Goal: Navigation & Orientation: Understand site structure

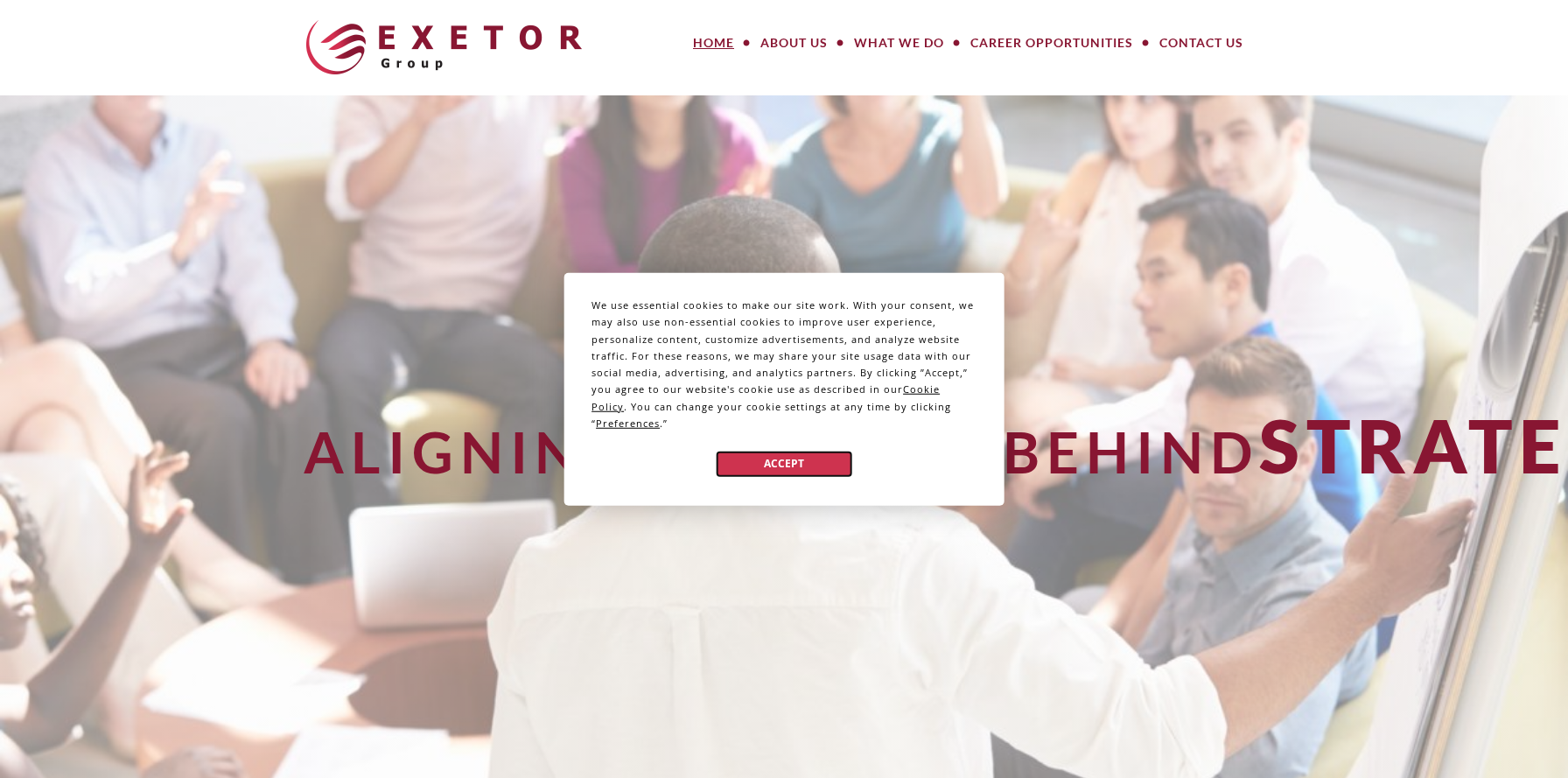
click at [786, 469] on button "Accept" at bounding box center [783, 463] width 135 height 25
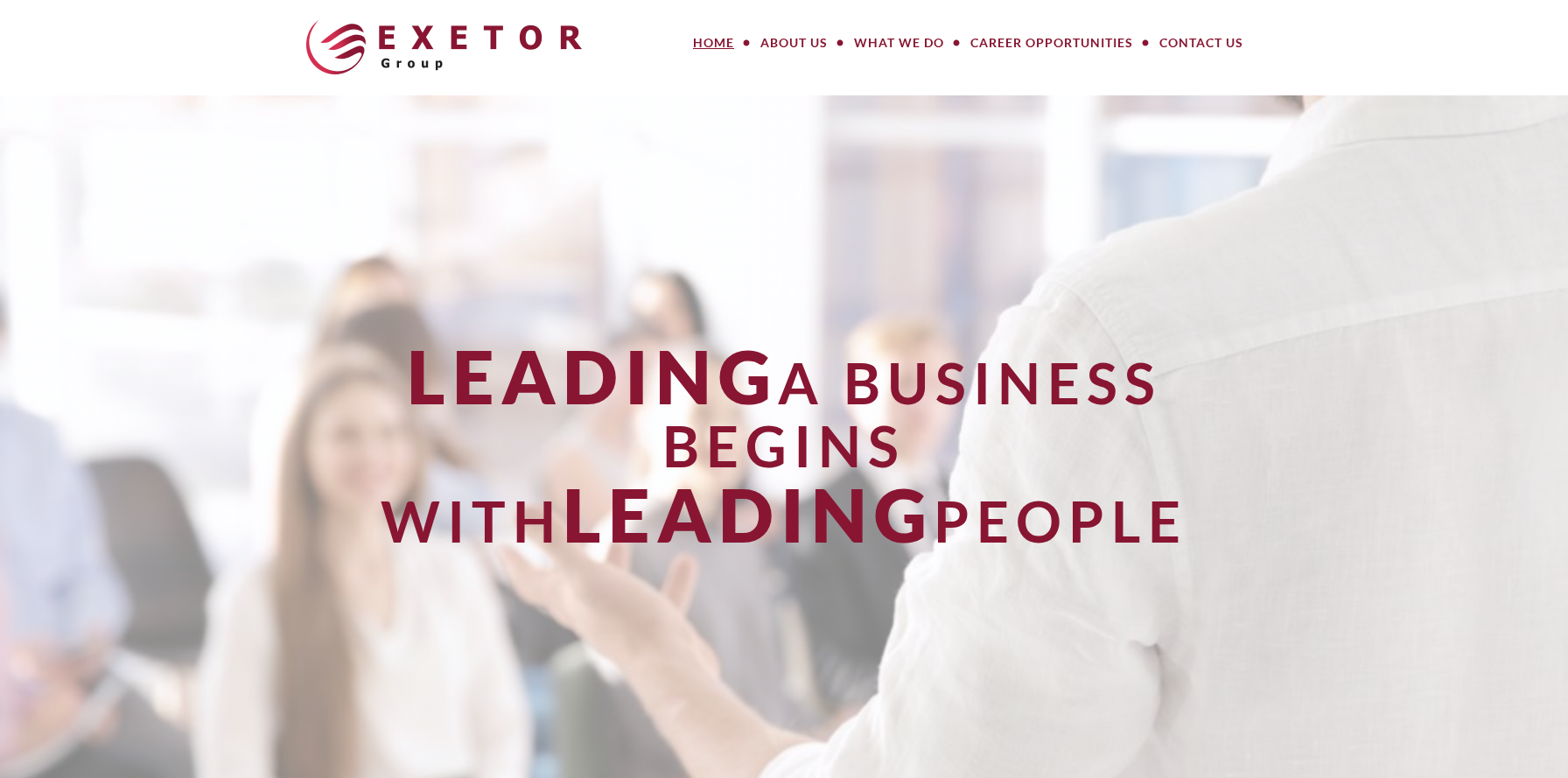
click at [715, 39] on link "Home" at bounding box center [714, 42] width 68 height 35
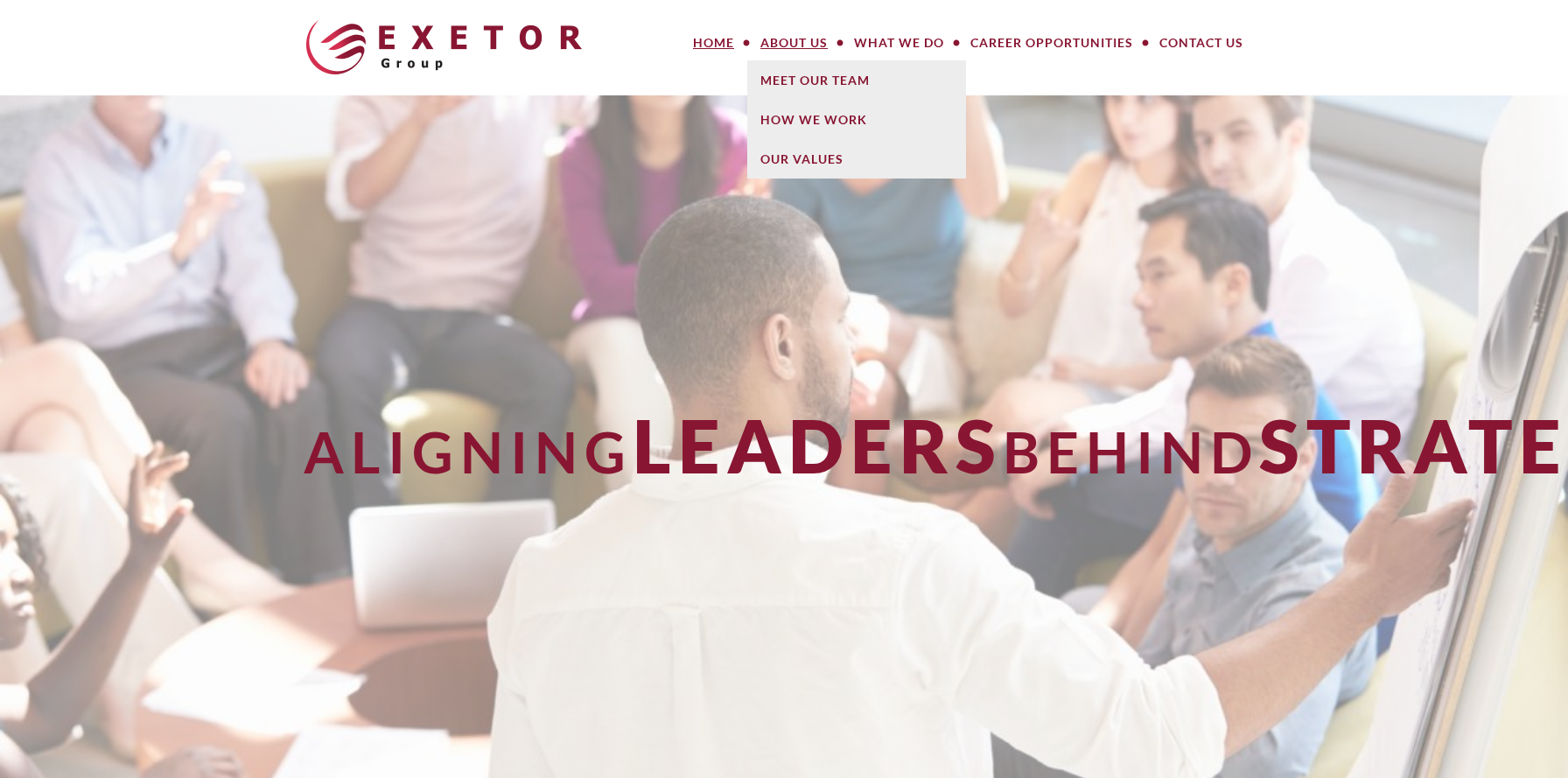
click at [817, 45] on link "About Us" at bounding box center [794, 42] width 94 height 35
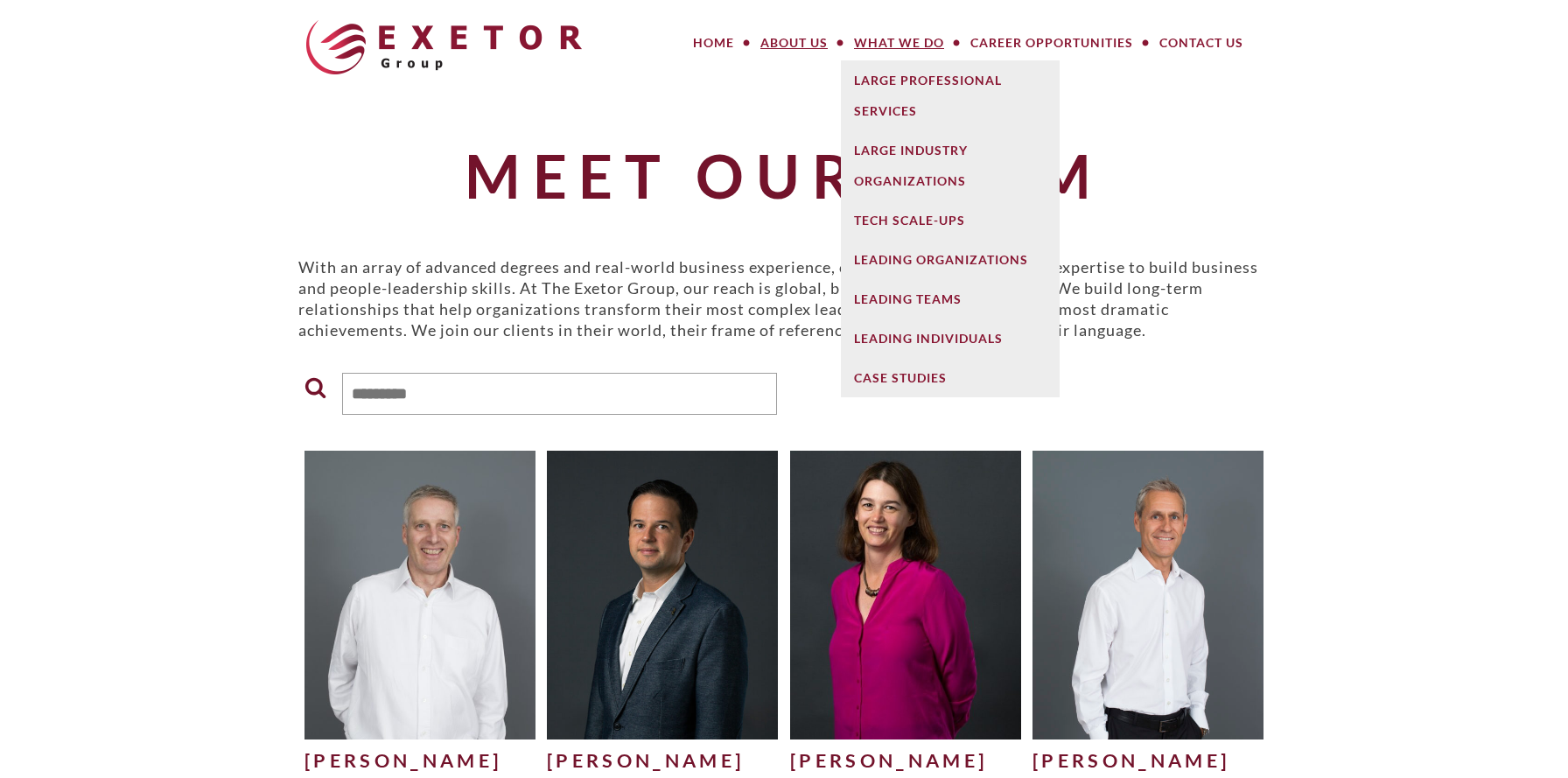
click at [927, 44] on link "What We Do" at bounding box center [899, 42] width 117 height 35
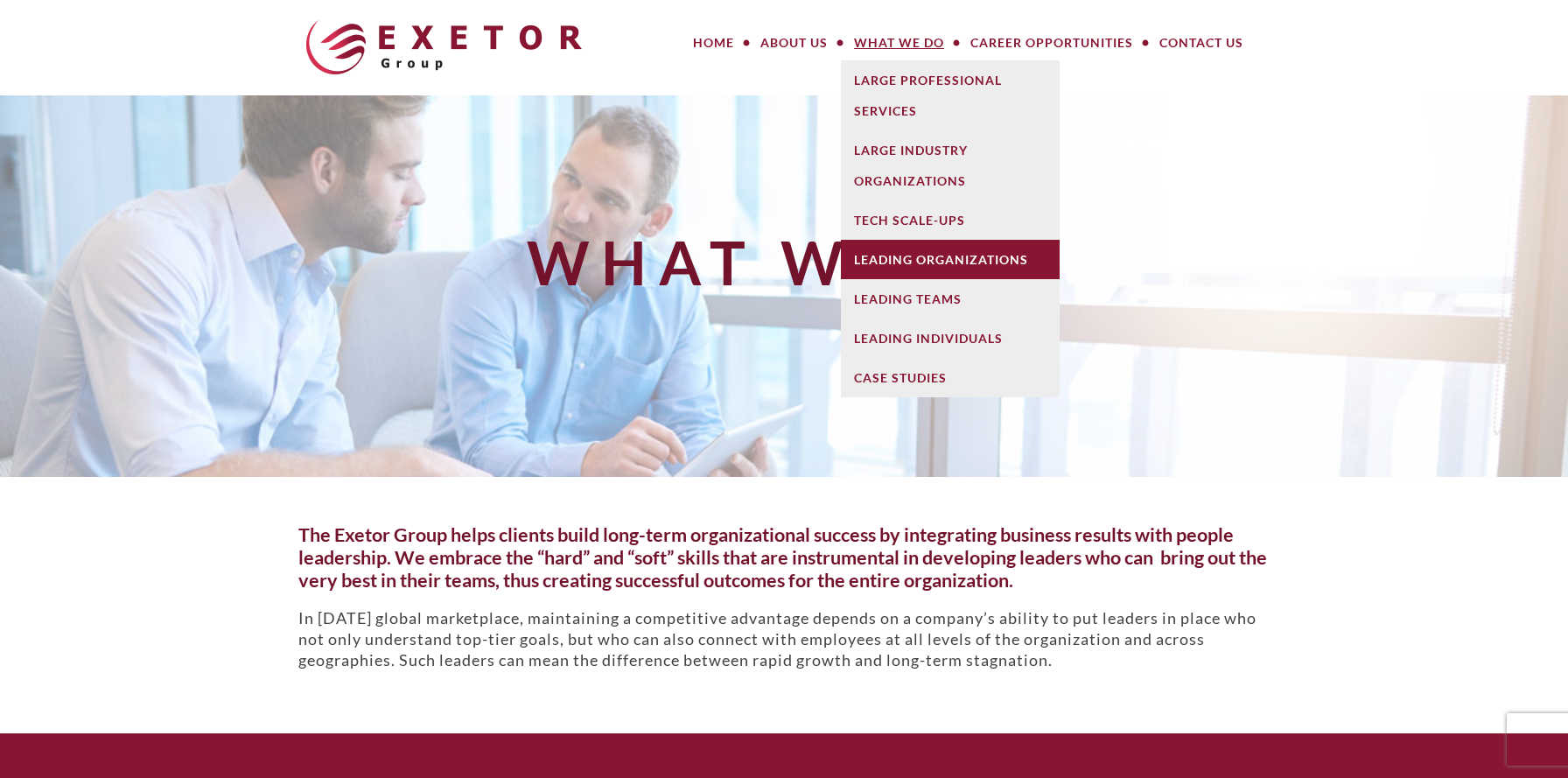
click at [961, 253] on link "Leading Organizations" at bounding box center [951, 259] width 219 height 39
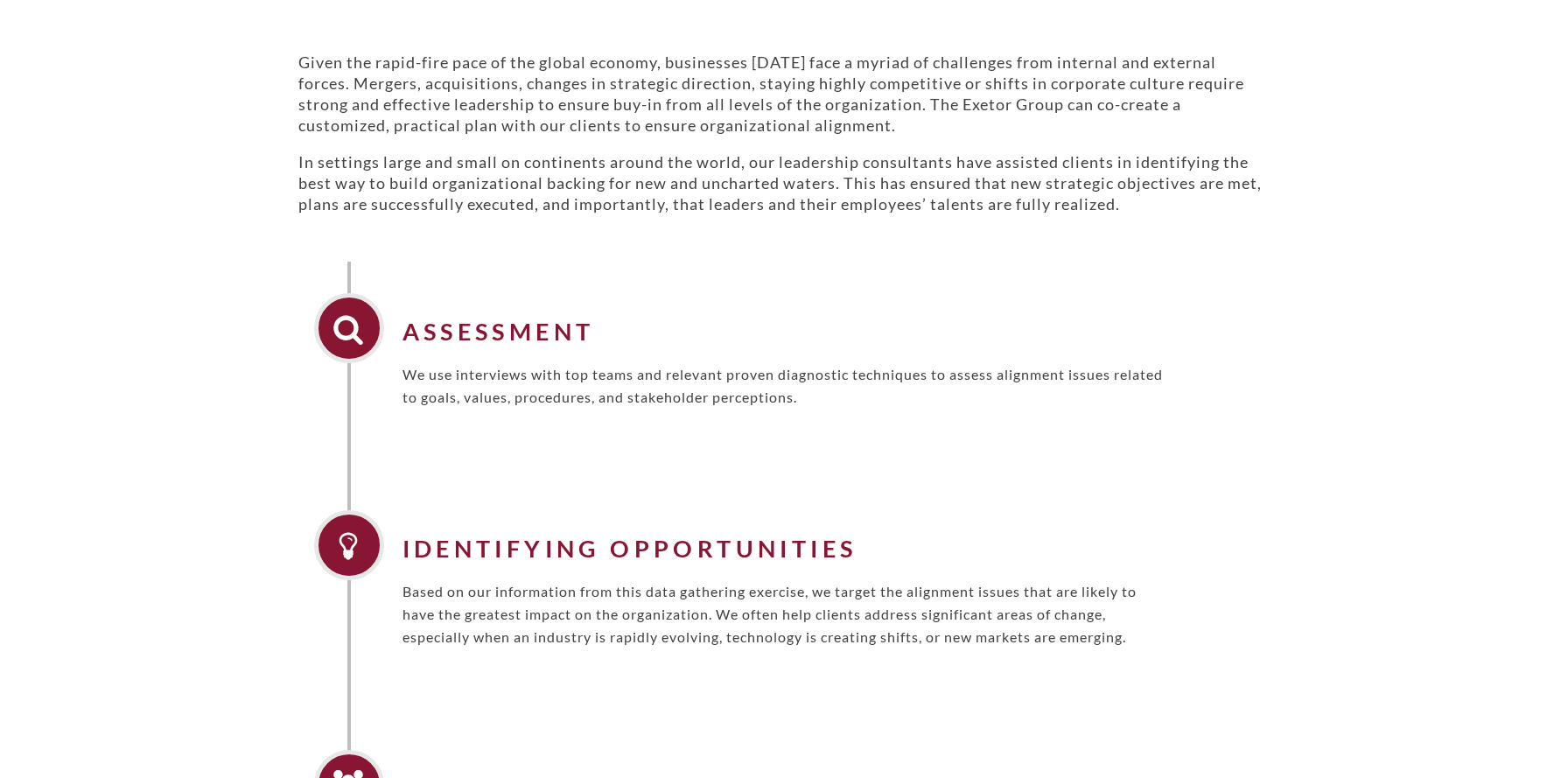
scroll to position [518, 0]
